Goal: Task Accomplishment & Management: Manage account settings

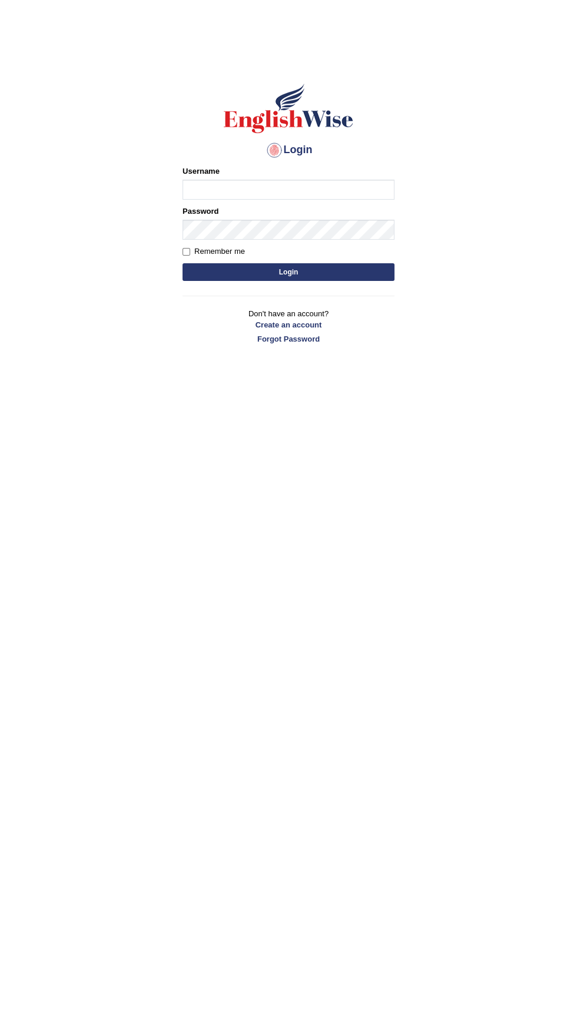
click at [350, 190] on input "Username" at bounding box center [289, 190] width 212 height 20
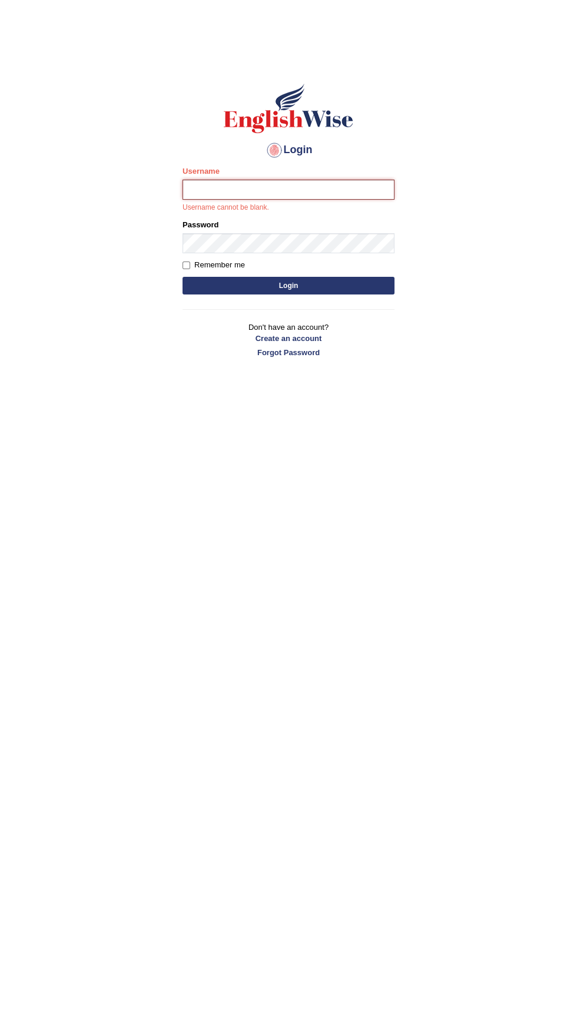
type input "Ruby_pte25"
click at [183, 277] on button "Login" at bounding box center [289, 286] width 212 height 18
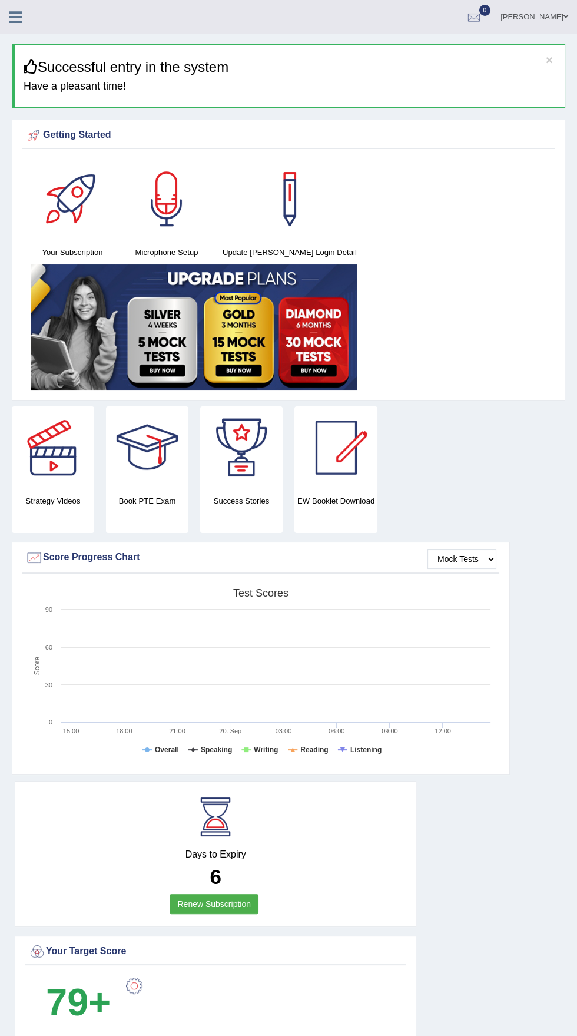
click at [344, 481] on div at bounding box center [336, 447] width 82 height 82
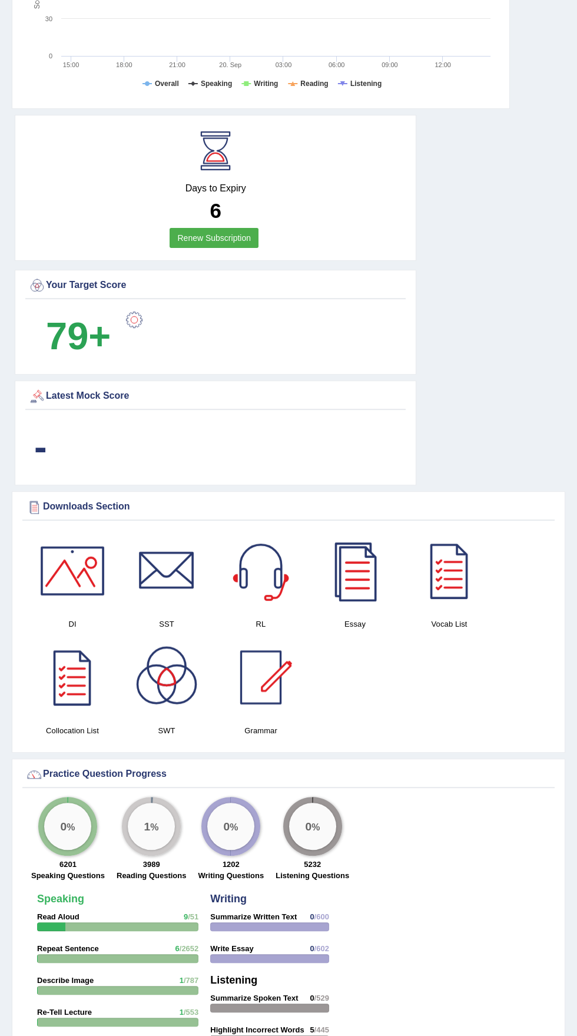
scroll to position [667, 0]
click at [79, 597] on div at bounding box center [72, 570] width 82 height 82
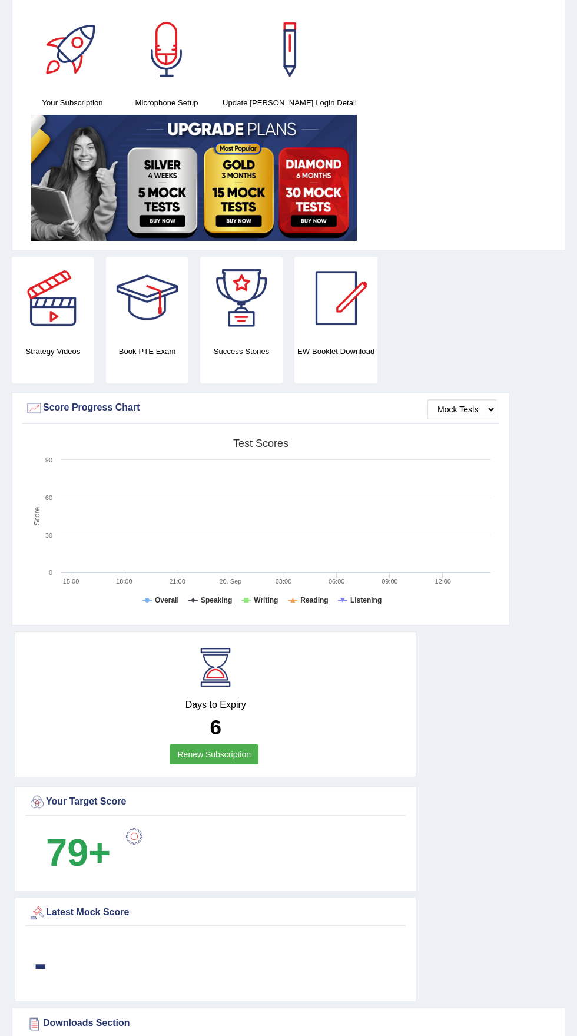
scroll to position [0, 0]
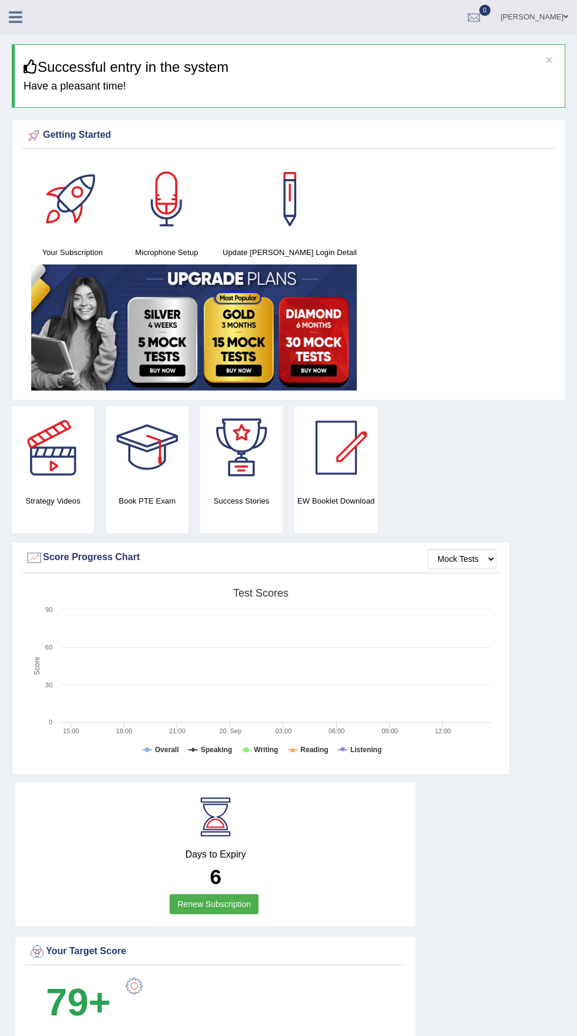
click at [27, 14] on link at bounding box center [15, 16] width 31 height 18
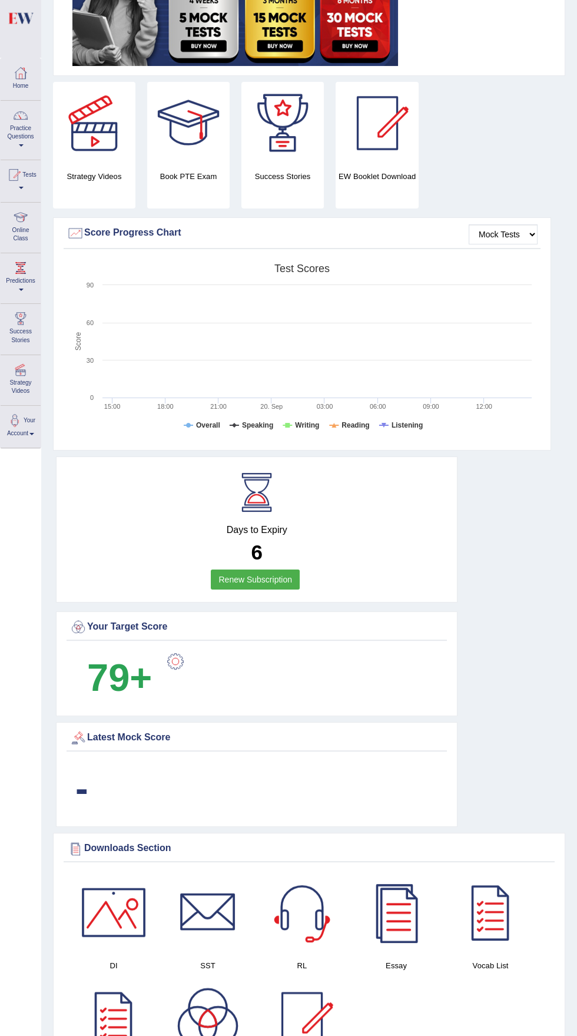
scroll to position [359, 0]
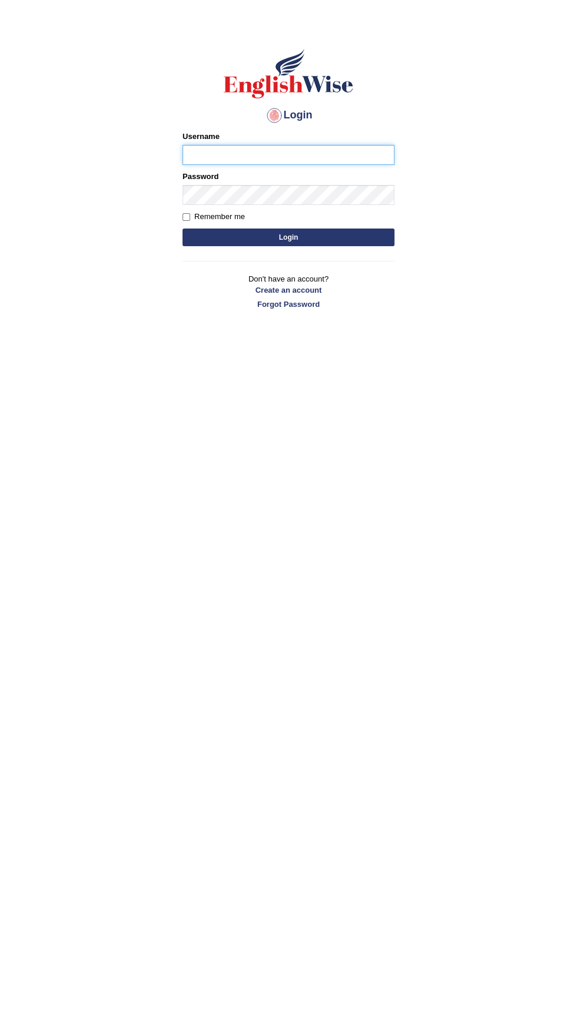
scroll to position [38, 0]
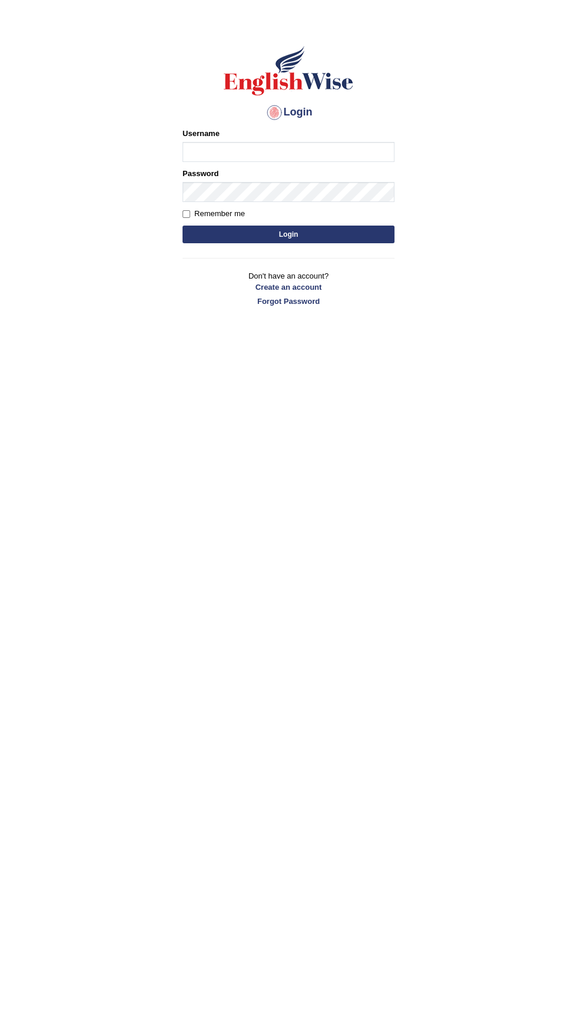
click at [290, 235] on button "Login" at bounding box center [289, 235] width 212 height 18
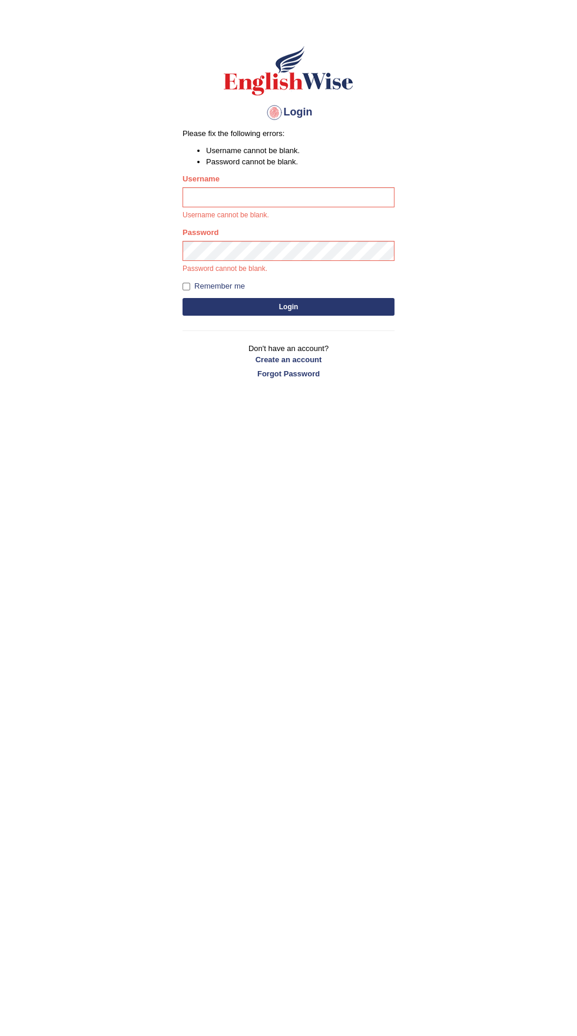
click at [323, 215] on p "Username cannot be blank." at bounding box center [289, 215] width 212 height 11
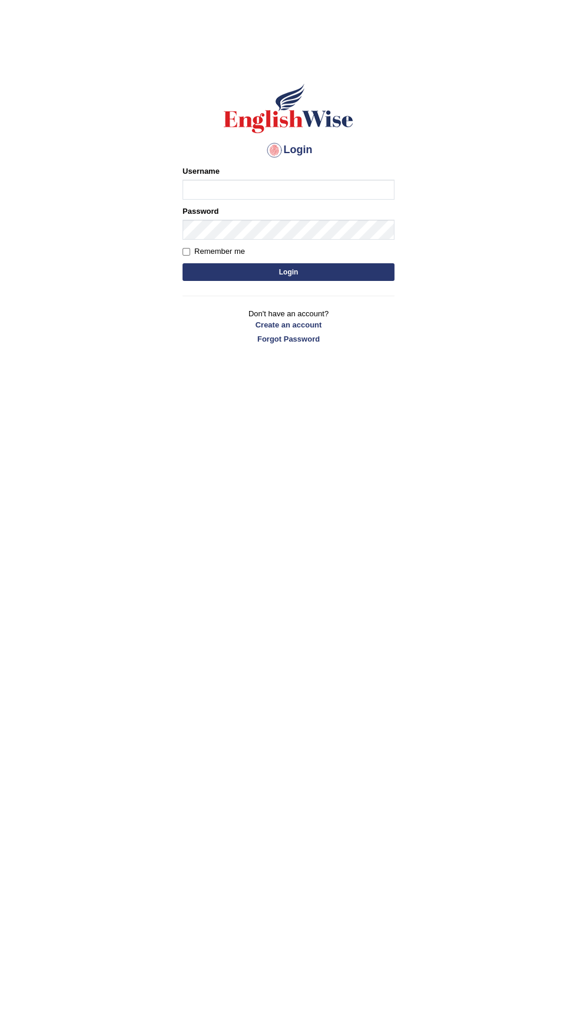
click at [271, 193] on input "Username" at bounding box center [289, 190] width 212 height 20
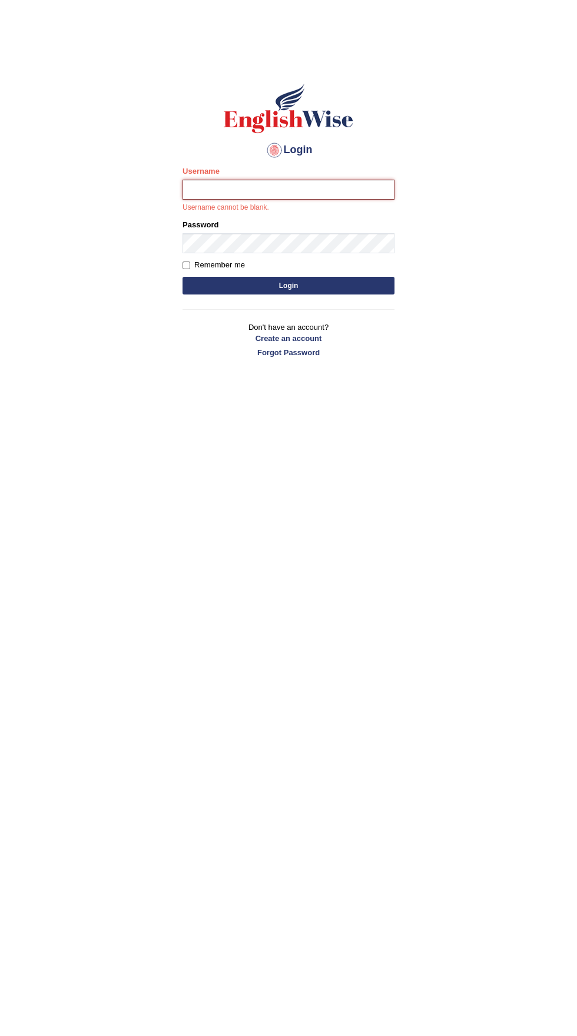
type input "Ruby_pte25"
click at [183, 277] on button "Login" at bounding box center [289, 286] width 212 height 18
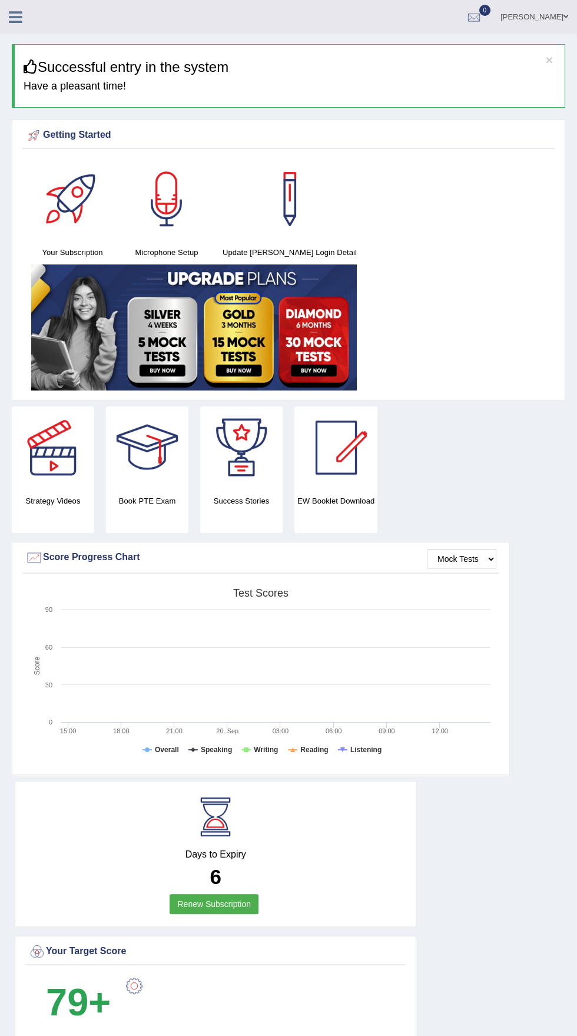
click at [35, 25] on div at bounding box center [20, 13] width 41 height 26
click at [35, 14] on div at bounding box center [20, 13] width 41 height 26
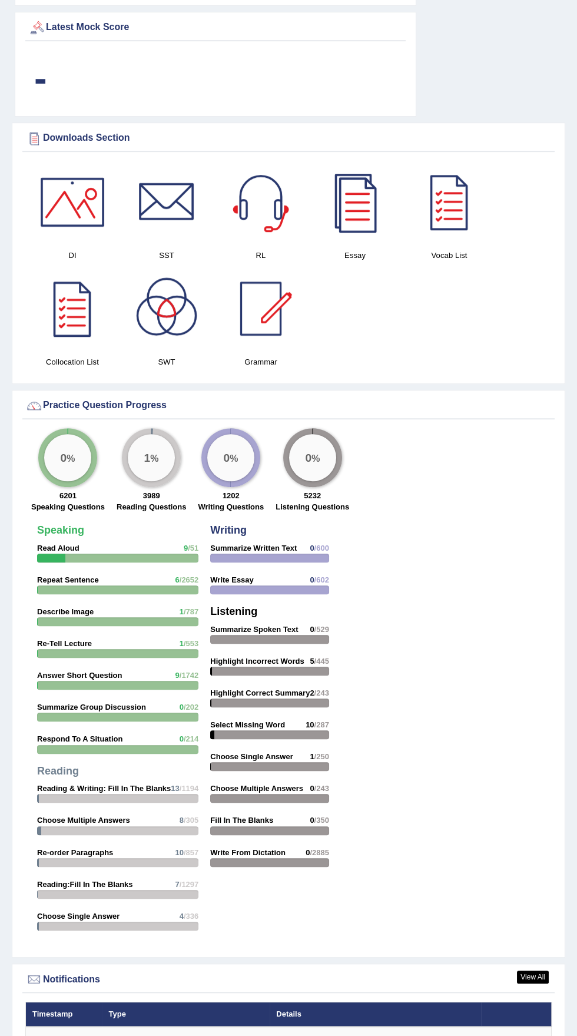
scroll to position [1025, 0]
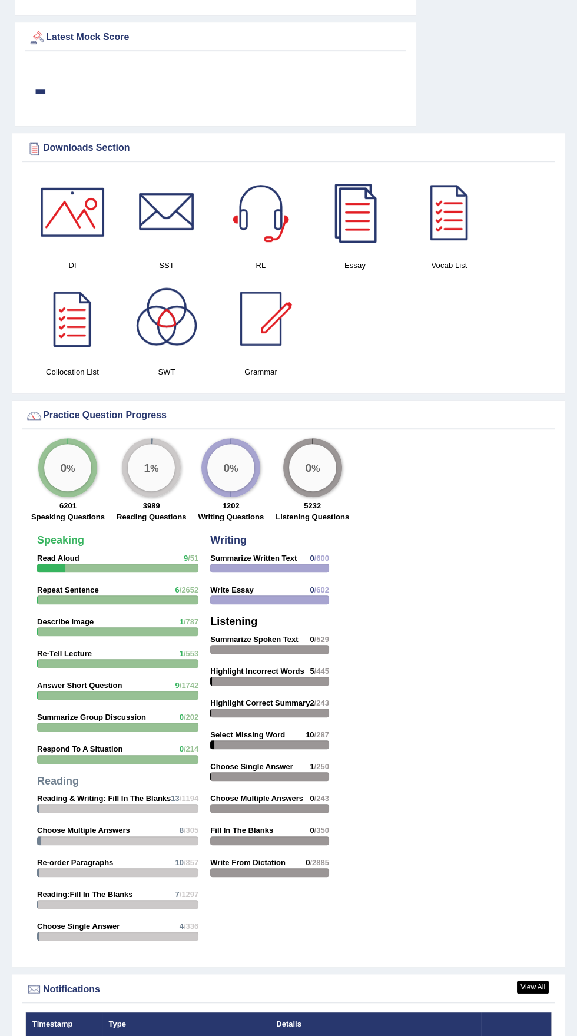
click at [358, 233] on div at bounding box center [355, 212] width 82 height 82
click at [72, 323] on div at bounding box center [72, 318] width 82 height 82
click at [180, 323] on div at bounding box center [166, 318] width 82 height 82
click at [263, 234] on div at bounding box center [261, 212] width 82 height 82
click at [272, 323] on div at bounding box center [261, 318] width 82 height 82
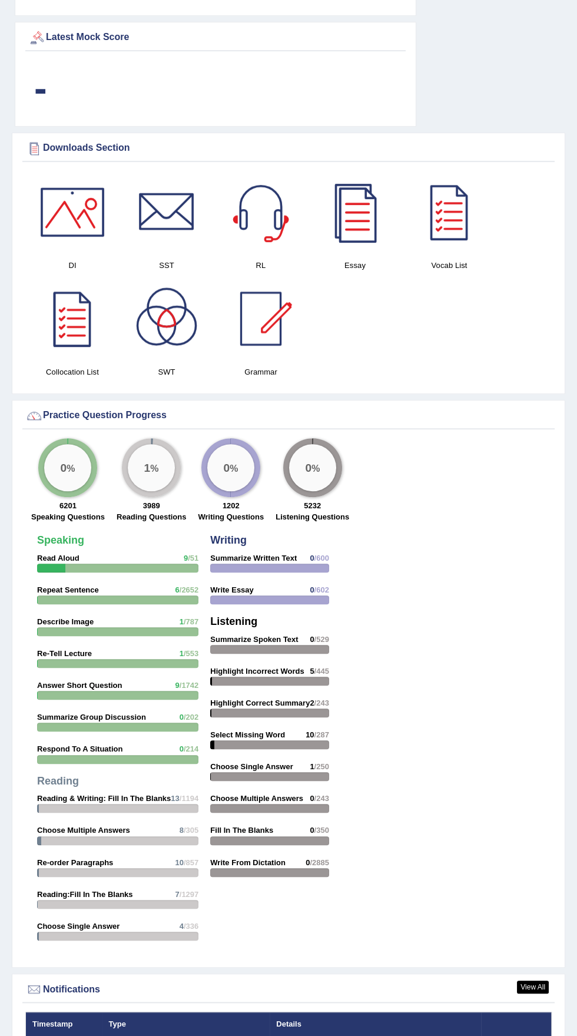
click at [174, 221] on div at bounding box center [166, 212] width 82 height 82
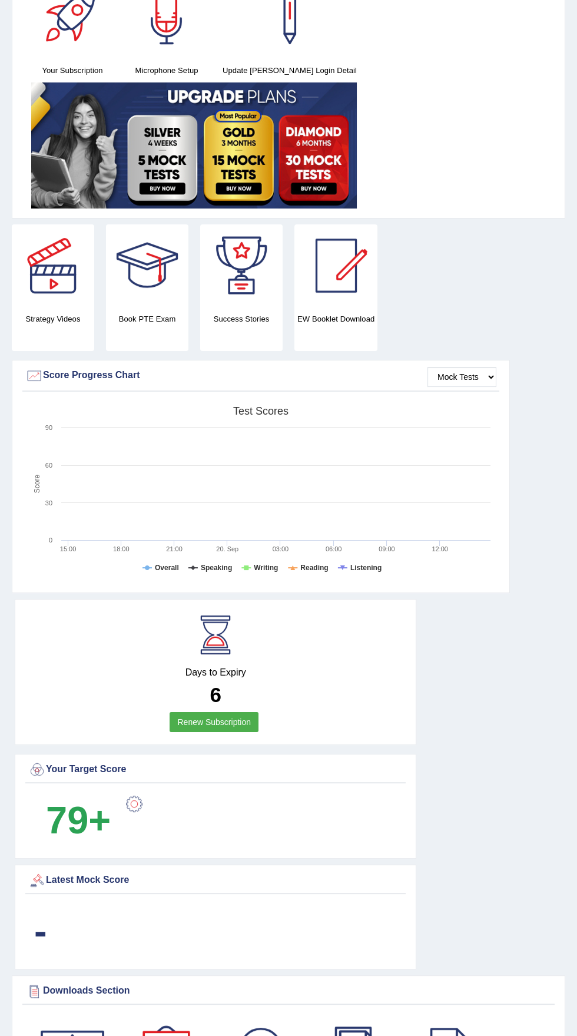
scroll to position [0, 0]
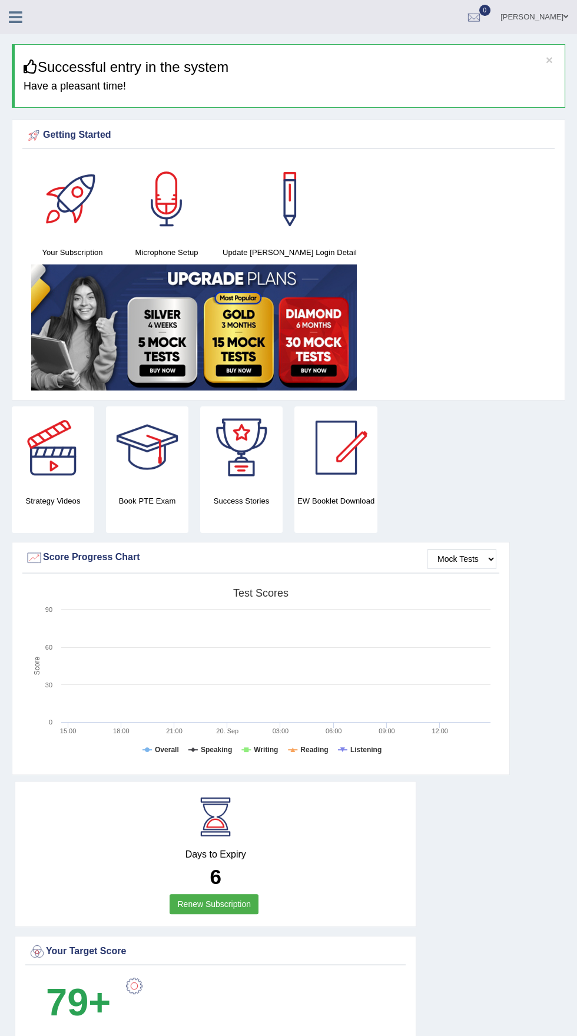
click at [483, 21] on div at bounding box center [474, 18] width 18 height 18
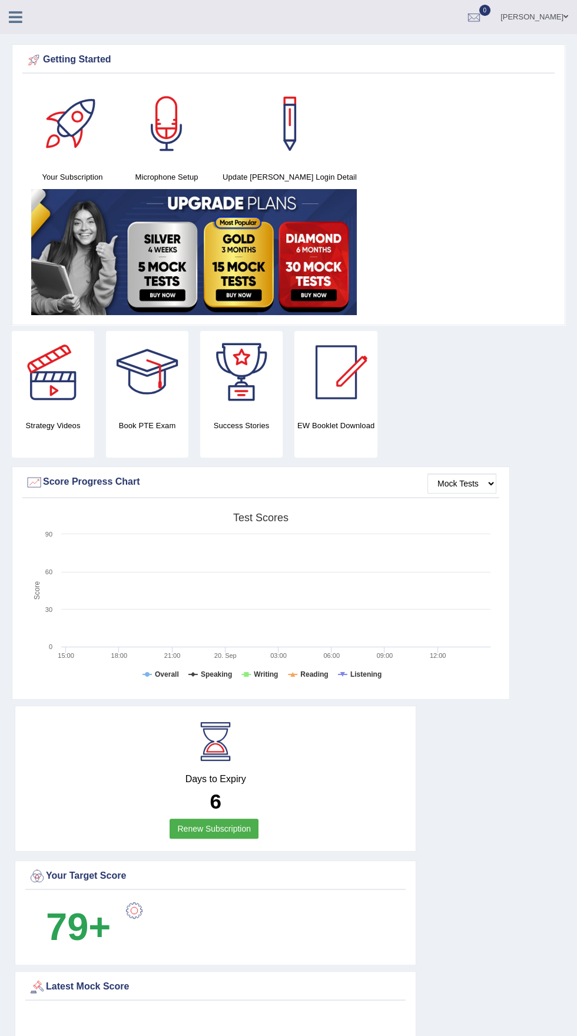
click at [266, 422] on h4 "Success Stories" at bounding box center [241, 425] width 82 height 12
click at [219, 395] on div at bounding box center [241, 372] width 82 height 82
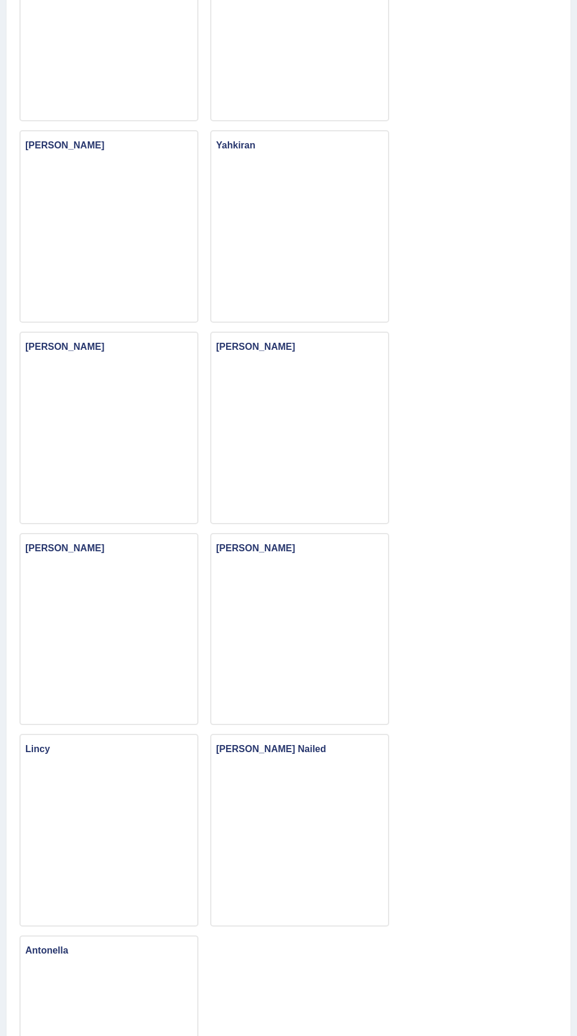
scroll to position [1247, 0]
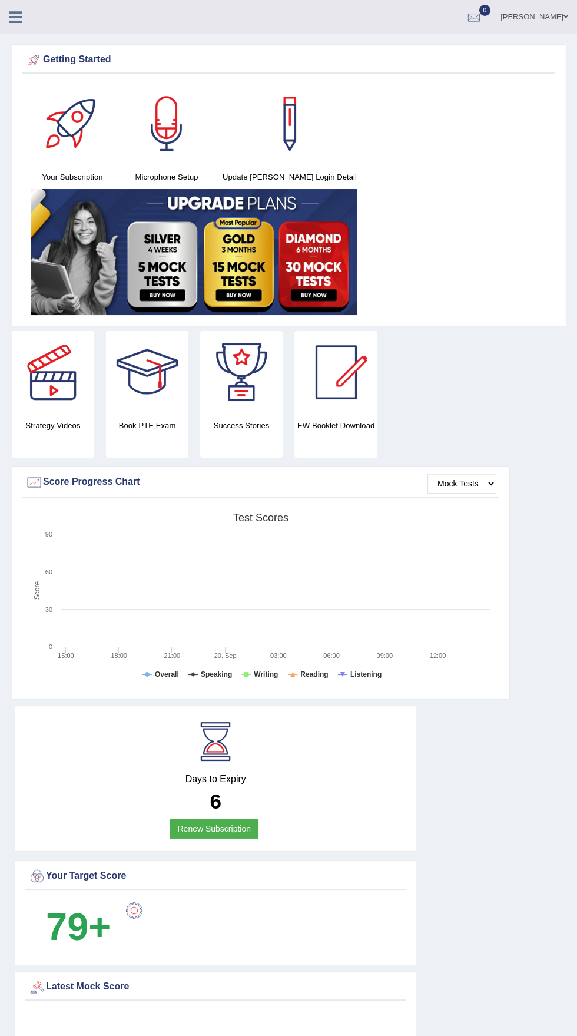
click at [376, 347] on div at bounding box center [336, 372] width 82 height 82
